Goal: Task Accomplishment & Management: Complete application form

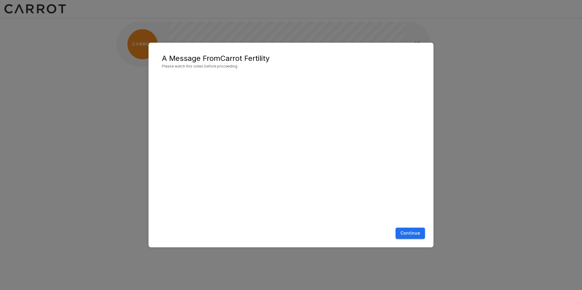
click at [421, 235] on button "Continue" at bounding box center [410, 233] width 29 height 11
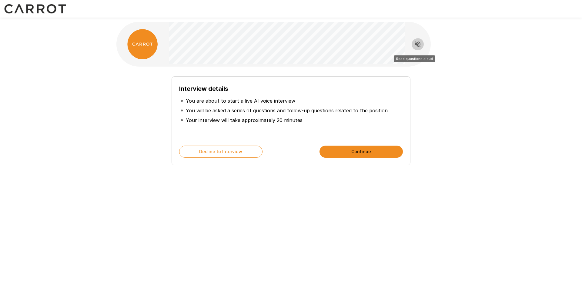
click at [416, 44] on icon "Read questions aloud" at bounding box center [417, 44] width 5 height 5
click at [360, 155] on button "Continue" at bounding box center [361, 152] width 83 height 12
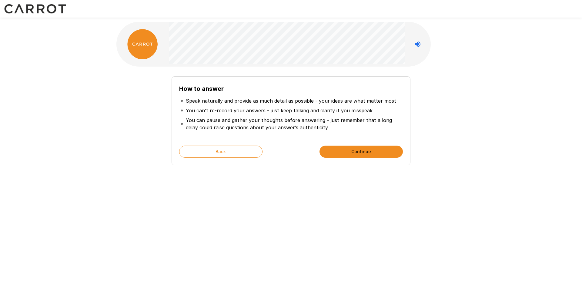
click at [389, 158] on button "Continue" at bounding box center [361, 152] width 83 height 12
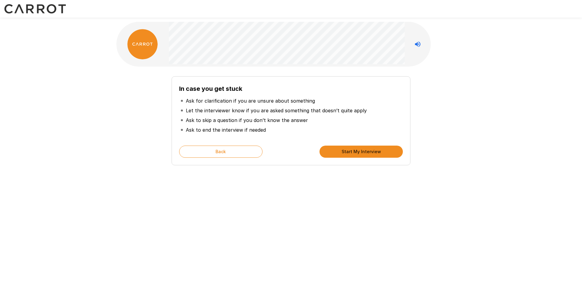
click at [360, 158] on button "Start My Interview" at bounding box center [361, 152] width 83 height 12
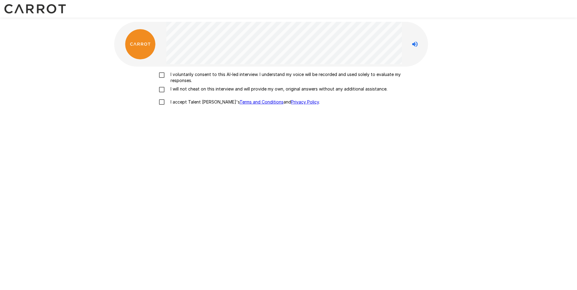
click at [209, 79] on p "I voluntarily consent to this AI-led interview. I understand my voice will be r…" at bounding box center [295, 78] width 254 height 12
click at [209, 91] on p "I will not cheat on this interview and will provide my own, original answers wi…" at bounding box center [277, 89] width 219 height 6
click at [202, 105] on p "I accept Talent Llama's Terms and Conditions and Privacy Policy ." at bounding box center [244, 102] width 152 height 6
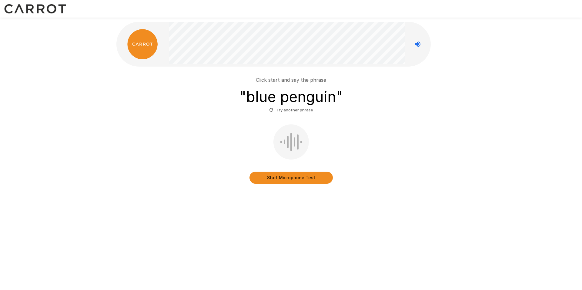
click at [304, 184] on button "Start Microphone Test" at bounding box center [290, 178] width 83 height 12
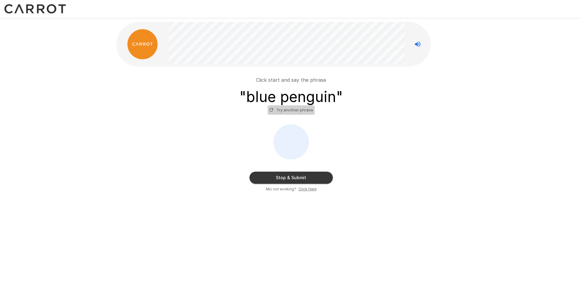
click at [294, 114] on button "Try another phrase" at bounding box center [291, 109] width 47 height 9
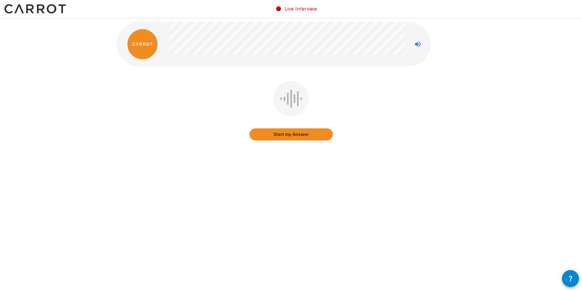
click at [298, 133] on button "Start my Answer" at bounding box center [290, 135] width 83 height 12
click at [298, 134] on button "Stop & Submit" at bounding box center [290, 135] width 83 height 12
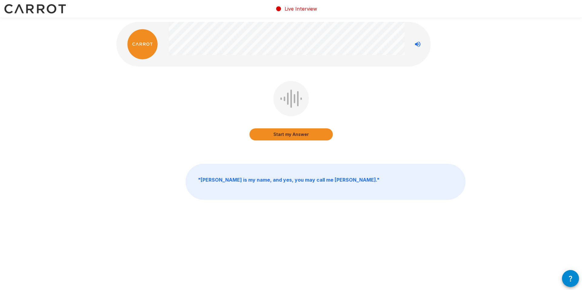
click at [312, 132] on button "Start my Answer" at bounding box center [290, 135] width 83 height 12
click at [312, 134] on button "Stop & Submit" at bounding box center [290, 135] width 83 height 12
click at [302, 133] on button "Start my Answer" at bounding box center [290, 135] width 83 height 12
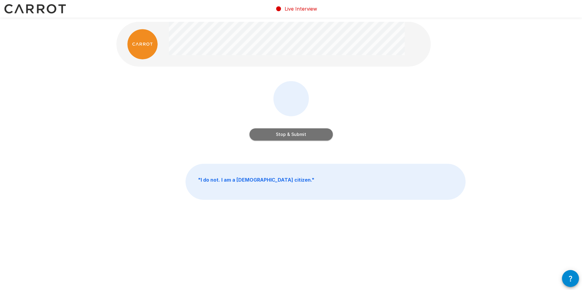
click at [300, 133] on button "Stop & Submit" at bounding box center [290, 135] width 83 height 12
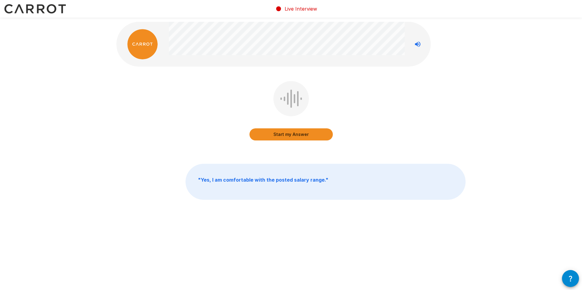
click at [293, 134] on button "Start my Answer" at bounding box center [290, 135] width 83 height 12
click at [304, 133] on button "Stop & Submit" at bounding box center [290, 135] width 83 height 12
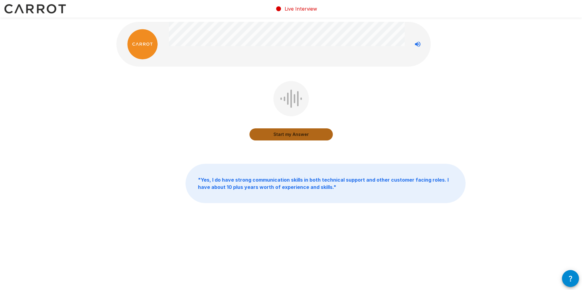
click at [303, 135] on button "Start my Answer" at bounding box center [290, 135] width 83 height 12
click at [317, 133] on button "Stop & Submit" at bounding box center [290, 135] width 83 height 12
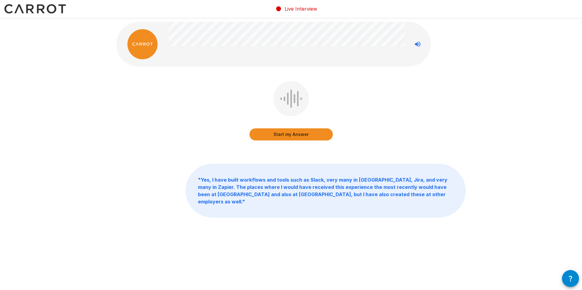
click at [301, 135] on button "Start my Answer" at bounding box center [290, 135] width 83 height 12
click at [299, 134] on button "Stop & Submit" at bounding box center [290, 135] width 83 height 12
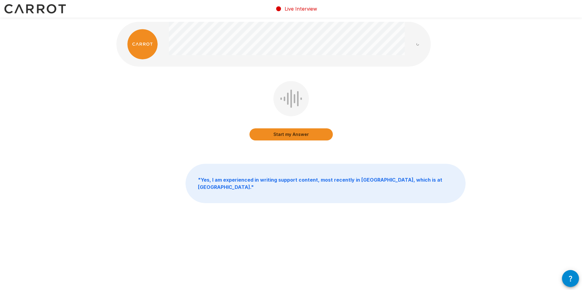
click at [293, 135] on button "Start my Answer" at bounding box center [290, 135] width 83 height 12
click at [293, 136] on button "Stop & Submit" at bounding box center [290, 135] width 83 height 12
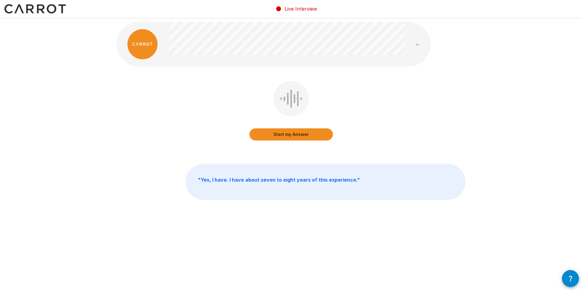
click at [293, 136] on button "Start my Answer" at bounding box center [290, 135] width 83 height 12
click at [308, 137] on button "Stop & Submit" at bounding box center [290, 135] width 83 height 12
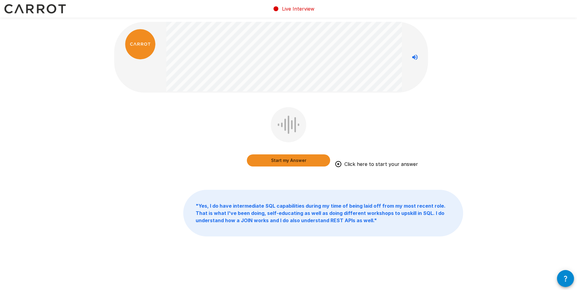
click at [299, 158] on button "Start my Answer" at bounding box center [288, 161] width 83 height 12
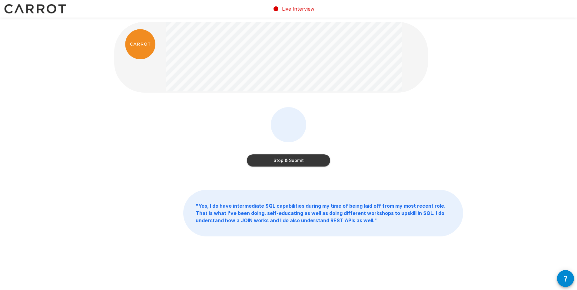
click at [313, 161] on button "Stop & Submit" at bounding box center [288, 161] width 83 height 12
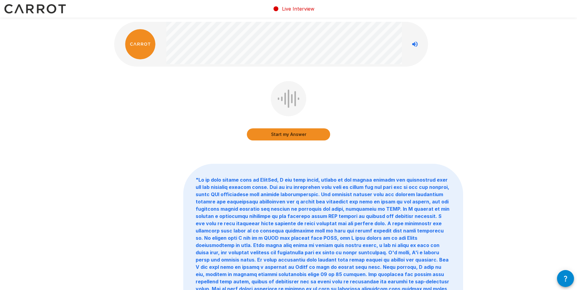
click at [296, 136] on button "Start my Answer" at bounding box center [288, 135] width 83 height 12
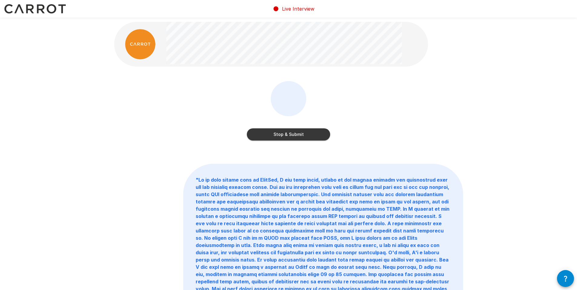
click at [294, 135] on button "Stop & Submit" at bounding box center [288, 135] width 83 height 12
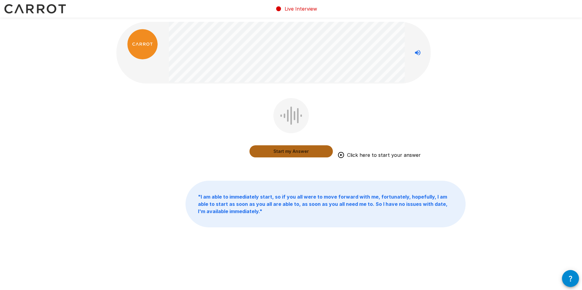
click at [284, 151] on button "Start my Answer" at bounding box center [290, 152] width 83 height 12
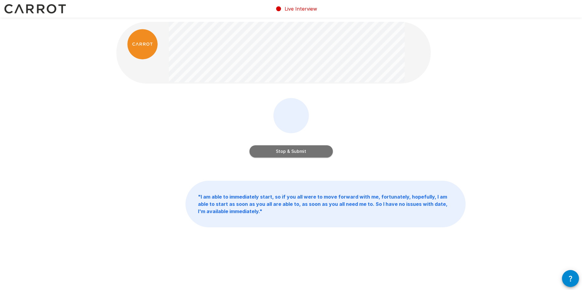
click at [284, 151] on button "Stop & Submit" at bounding box center [290, 152] width 83 height 12
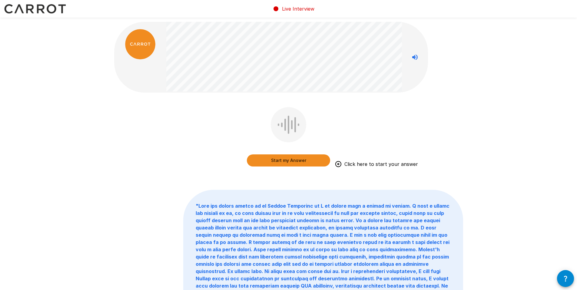
click at [302, 159] on button "Start my Answer" at bounding box center [288, 161] width 83 height 12
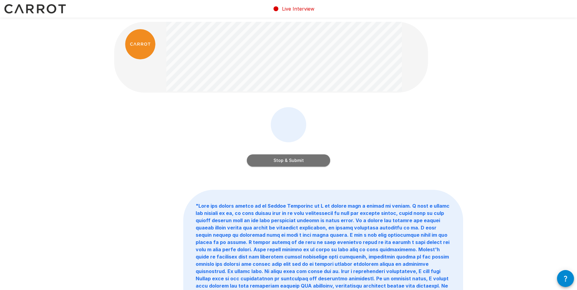
click at [302, 159] on button "Stop & Submit" at bounding box center [288, 161] width 83 height 12
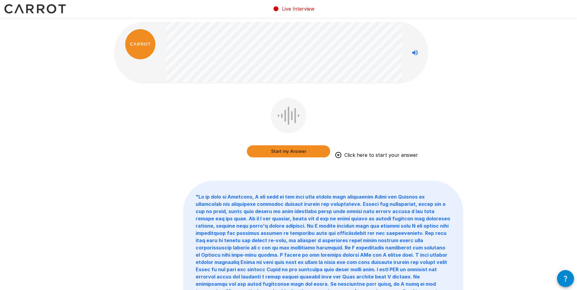
click at [313, 153] on button "Start my Answer" at bounding box center [288, 152] width 83 height 12
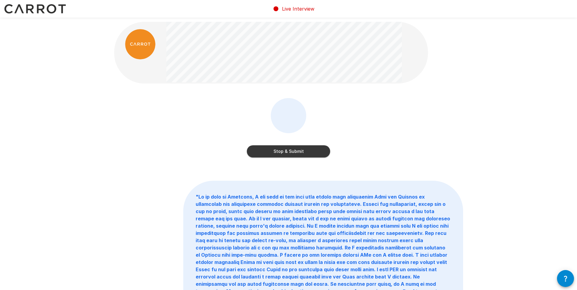
click at [317, 154] on button "Stop & Submit" at bounding box center [288, 152] width 83 height 12
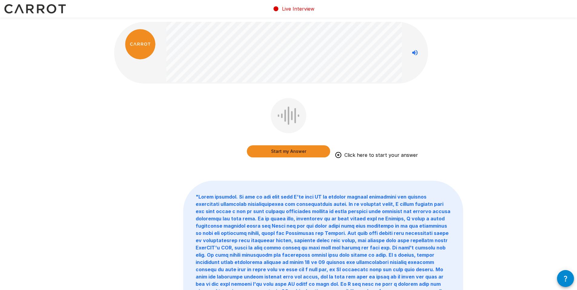
click at [304, 153] on button "Start my Answer" at bounding box center [288, 152] width 83 height 12
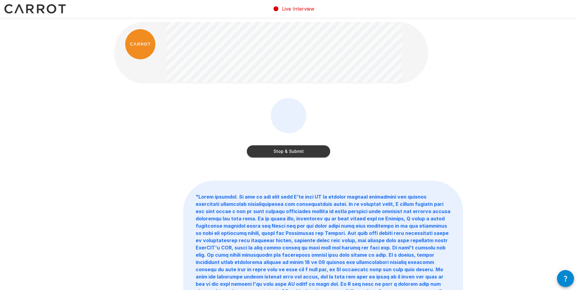
click at [303, 153] on button "Stop & Submit" at bounding box center [288, 152] width 83 height 12
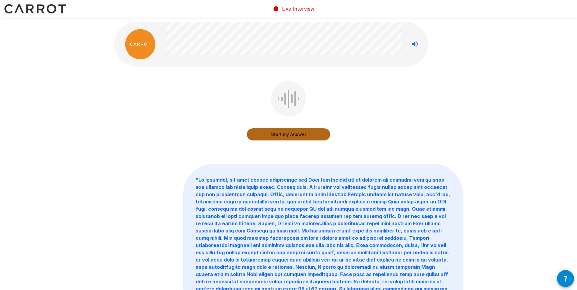
click at [308, 136] on button "Start my Answer" at bounding box center [288, 135] width 83 height 12
click at [320, 136] on button "Stop & Submit" at bounding box center [288, 135] width 83 height 12
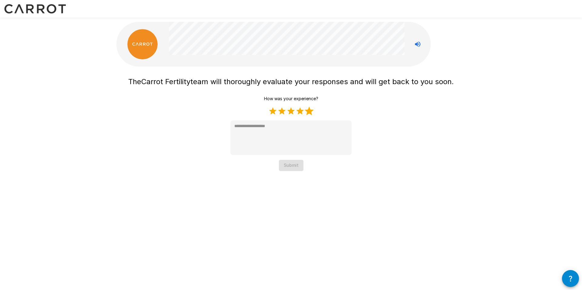
click at [314, 116] on label "5 Stars" at bounding box center [309, 111] width 9 height 9
type textarea "*"
click at [303, 168] on button "Submit" at bounding box center [291, 165] width 25 height 11
